Goal: Transaction & Acquisition: Purchase product/service

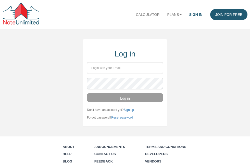
click at [140, 66] on input "email" at bounding box center [125, 68] width 76 height 12
type input "lindsay@evolutionprop.com"
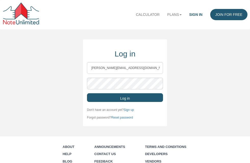
click at [139, 98] on button "Log in" at bounding box center [125, 97] width 76 height 9
click at [144, 98] on button "Log in" at bounding box center [125, 97] width 76 height 9
click at [125, 97] on button "Log in" at bounding box center [125, 97] width 76 height 9
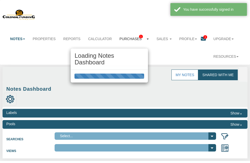
select select "316"
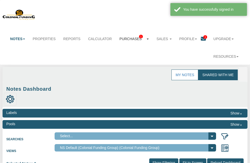
click at [136, 38] on link "Purchases 1" at bounding box center [134, 38] width 37 height 11
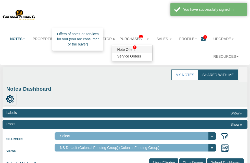
click at [133, 50] on link "Note Offers 1" at bounding box center [132, 49] width 40 height 7
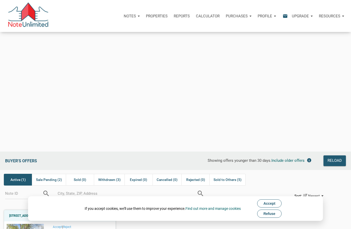
click at [192, 53] on div "Loading" at bounding box center [175, 114] width 351 height 229
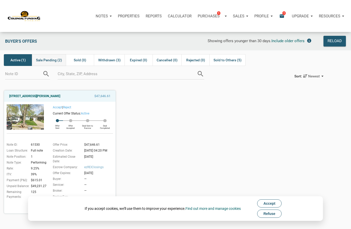
click at [49, 63] on span "Sale Pending (2)" at bounding box center [49, 60] width 26 height 6
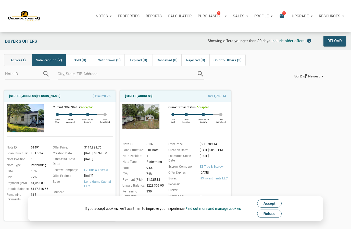
click at [14, 61] on span "Active (1)" at bounding box center [17, 60] width 15 height 6
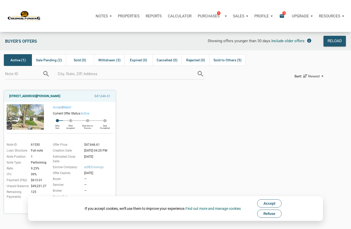
click at [274, 200] on button "Accept" at bounding box center [269, 203] width 25 height 8
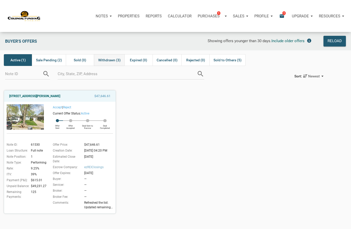
click at [113, 65] on div "Withdrawn (3)" at bounding box center [109, 60] width 30 height 12
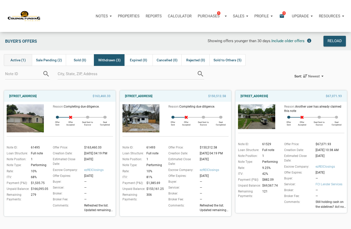
click at [11, 61] on span "Active (1)" at bounding box center [17, 60] width 15 height 6
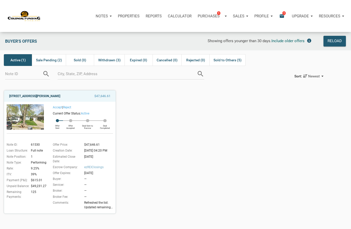
click at [21, 96] on link "3526 East Morris Street, Indianapolis, IN, 46203" at bounding box center [34, 96] width 51 height 6
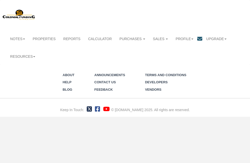
click at [116, 43] on li "Calculator" at bounding box center [99, 36] width 31 height 18
